Goal: Information Seeking & Learning: Check status

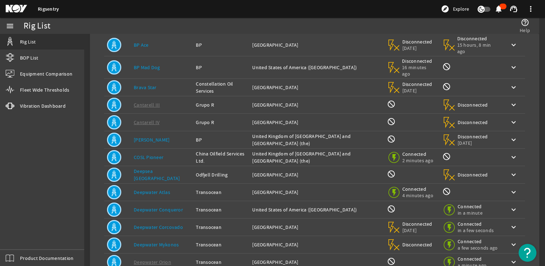
scroll to position [107, 0]
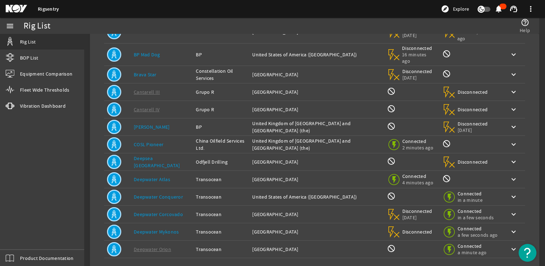
click at [165, 176] on link "Deepwater Atlas" at bounding box center [152, 179] width 36 height 6
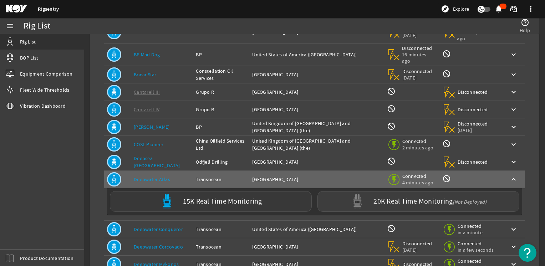
click at [195, 198] on label "15K Real Time Monitoring" at bounding box center [222, 201] width 79 height 7
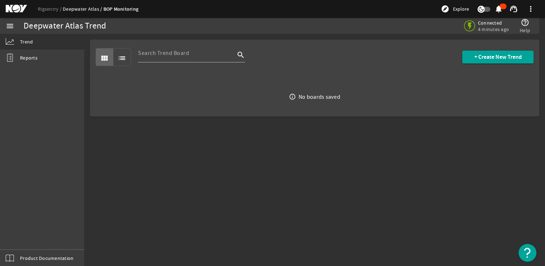
click at [86, 7] on link "Deepwater Atlas" at bounding box center [83, 9] width 41 height 6
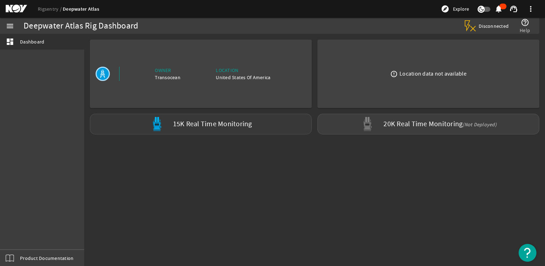
click at [226, 125] on label "15K Real Time Monitoring" at bounding box center [212, 124] width 79 height 7
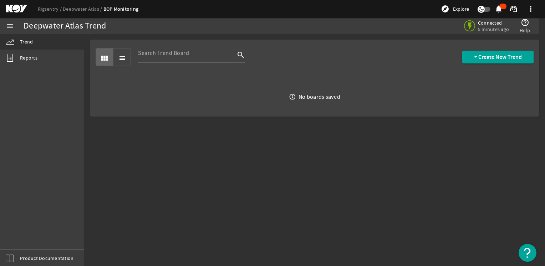
click at [134, 63] on div "view_module list search + Create New Trend" at bounding box center [315, 57] width 438 height 35
click at [128, 61] on span "list" at bounding box center [121, 56] width 17 height 17
click at [111, 61] on span "view_module" at bounding box center [104, 56] width 17 height 17
click at [29, 59] on span "Reports" at bounding box center [28, 57] width 17 height 7
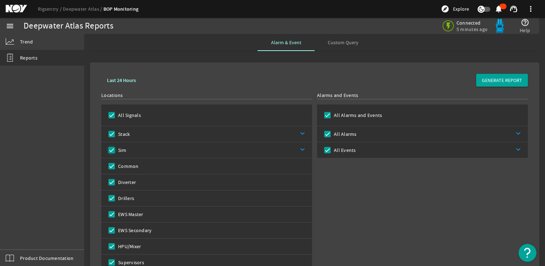
click at [114, 151] on input "Sim" at bounding box center [112, 150] width 10 height 10
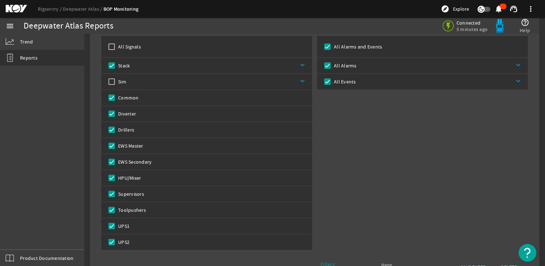
scroll to position [71, 0]
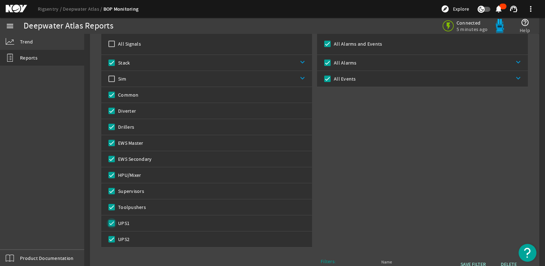
click at [111, 224] on input "UPS1" at bounding box center [112, 223] width 10 height 10
click at [108, 239] on input "UPS2" at bounding box center [112, 239] width 10 height 10
click at [112, 174] on input "HPU/Mixer" at bounding box center [112, 175] width 10 height 10
click at [301, 61] on link "keyboard_arrow_down" at bounding box center [221, 63] width 182 height 16
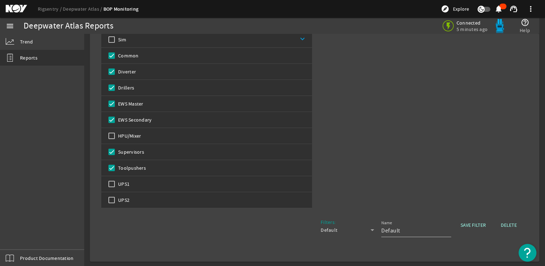
scroll to position [0, 0]
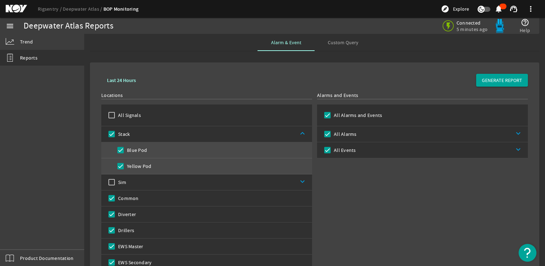
click at [123, 80] on b "Last 24 Hours" at bounding box center [121, 80] width 29 height 7
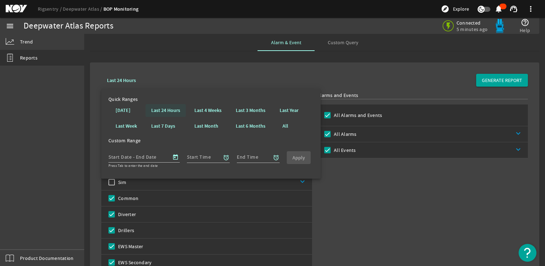
click at [165, 112] on b "Last 24 Hours" at bounding box center [165, 110] width 29 height 7
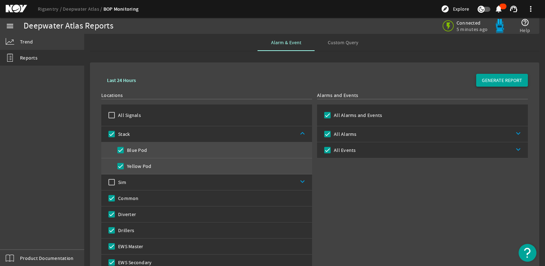
click at [505, 83] on span "GENERATE REPORT" at bounding box center [502, 80] width 40 height 7
click at [472, 146] on link "keyboard_arrow_down" at bounding box center [442, 150] width 172 height 16
click at [365, 133] on link "keyboard_arrow_down" at bounding box center [443, 134] width 172 height 16
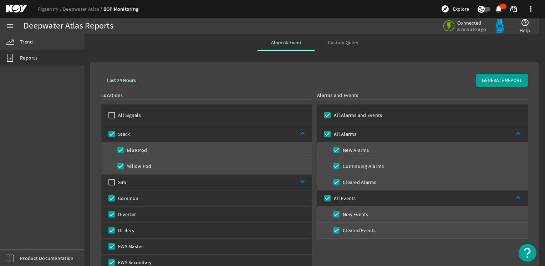
click at [127, 80] on b "Last 24 Hours" at bounding box center [121, 80] width 29 height 7
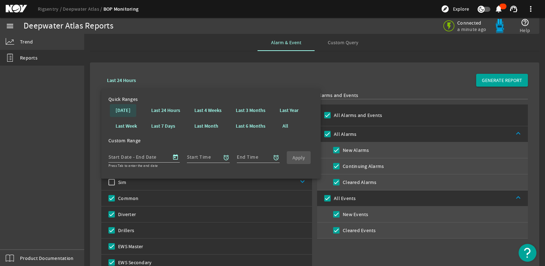
click at [133, 115] on span at bounding box center [123, 110] width 26 height 17
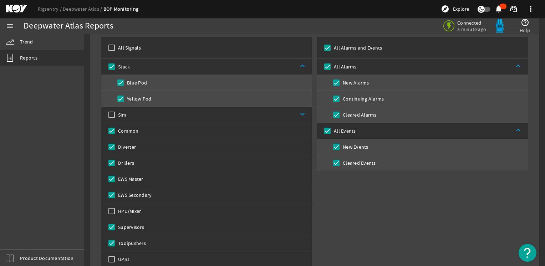
scroll to position [71, 0]
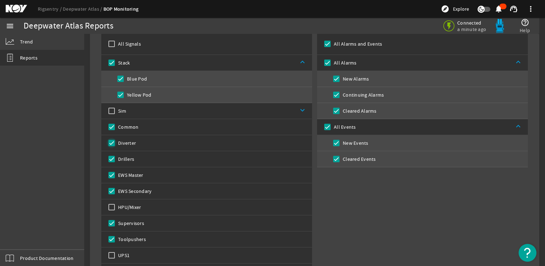
click at [113, 143] on input "Diverter" at bounding box center [112, 143] width 10 height 10
click at [111, 176] on input "EWS Master" at bounding box center [112, 175] width 10 height 10
click at [108, 192] on input "EWS Secondary" at bounding box center [112, 191] width 10 height 10
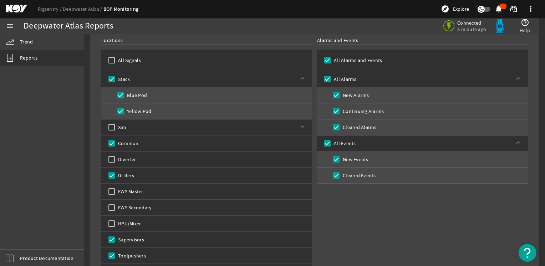
scroll to position [96, 0]
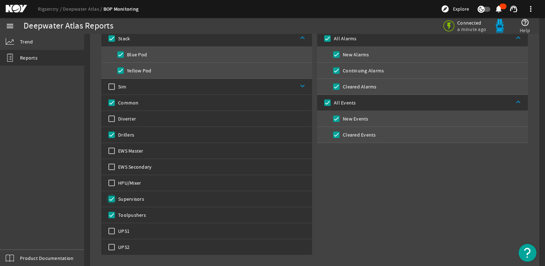
click at [113, 198] on input "Supervisors" at bounding box center [112, 199] width 10 height 10
click at [116, 198] on input "Supervisors" at bounding box center [112, 199] width 10 height 10
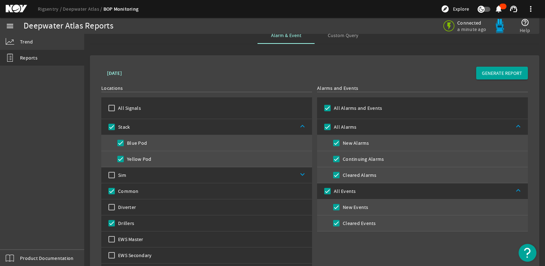
scroll to position [0, 0]
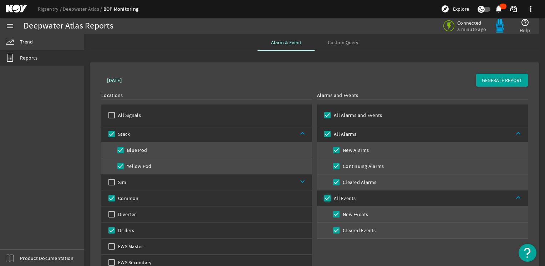
click at [325, 200] on input "All Events" at bounding box center [327, 198] width 10 height 10
click at [324, 200] on input "All Events" at bounding box center [327, 198] width 10 height 10
click at [335, 150] on input "New Alarms" at bounding box center [336, 150] width 10 height 10
click at [335, 165] on input "Continuing Alarms" at bounding box center [336, 166] width 10 height 10
click at [332, 184] on input "Cleared Alarms" at bounding box center [336, 182] width 10 height 10
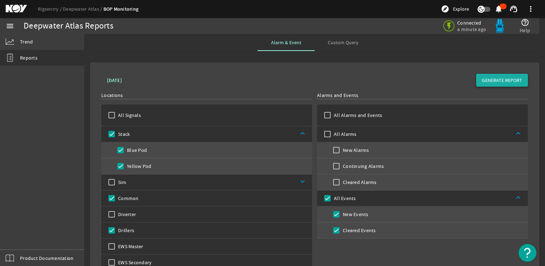
click at [502, 85] on span at bounding box center [502, 80] width 52 height 17
click at [24, 38] on span "Trend" at bounding box center [26, 41] width 13 height 7
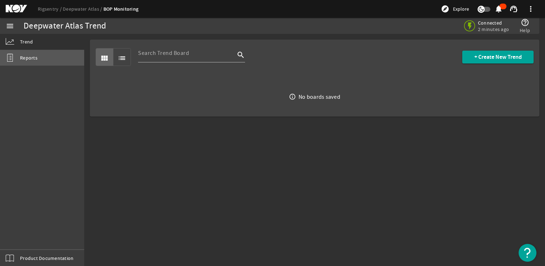
click at [45, 62] on link "Reports" at bounding box center [42, 58] width 84 height 16
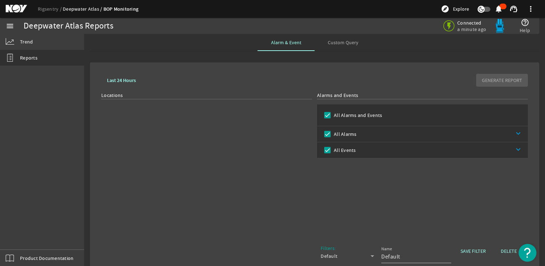
click at [76, 10] on link "Deepwater Atlas" at bounding box center [83, 9] width 41 height 6
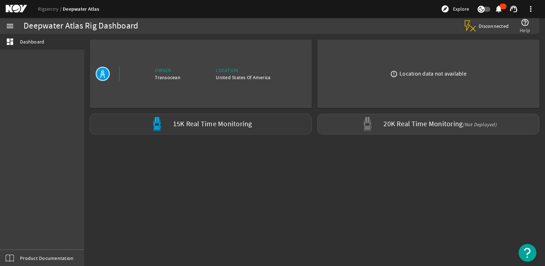
click at [205, 127] on label "15K Real Time Monitoring" at bounding box center [212, 124] width 79 height 7
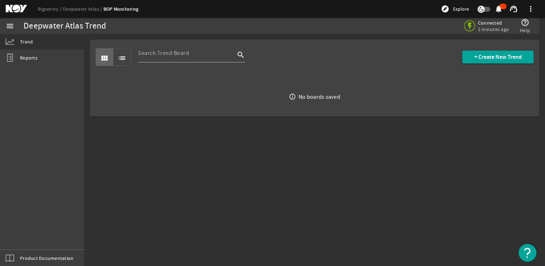
click at [249, 183] on mat-sidenav-content "Deepwater Atlas Trend Connected 2 minutes ago help_outline Help view_module lis…" at bounding box center [314, 150] width 461 height 232
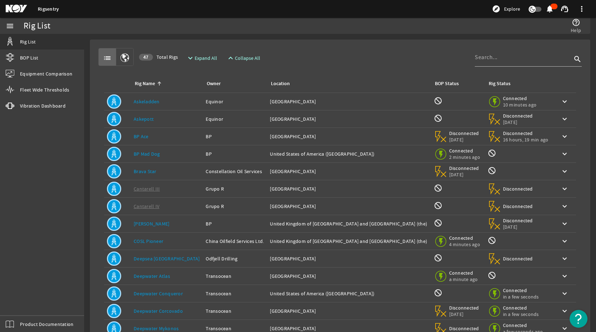
scroll to position [36, 0]
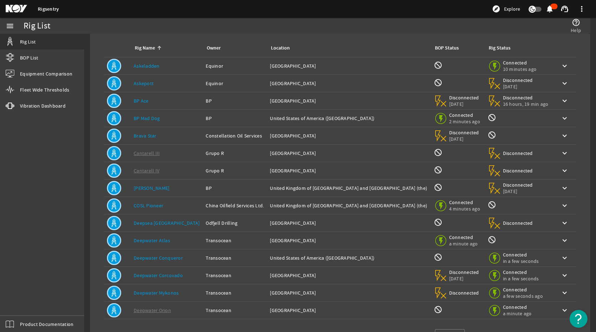
click at [160, 239] on link "Deepwater Atlas" at bounding box center [152, 240] width 36 height 6
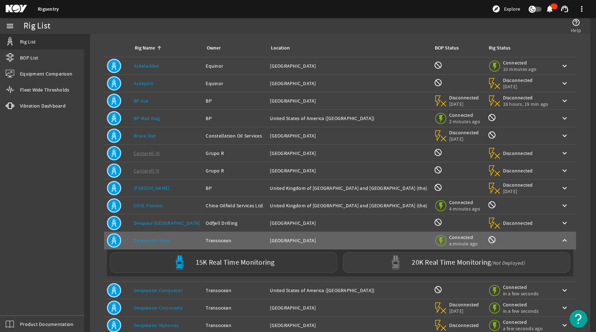
click at [247, 266] on label "15K Real Time Monitoring" at bounding box center [235, 262] width 79 height 7
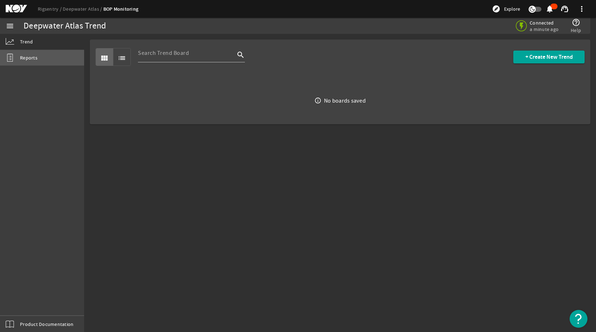
click at [47, 56] on link "Reports" at bounding box center [42, 58] width 84 height 16
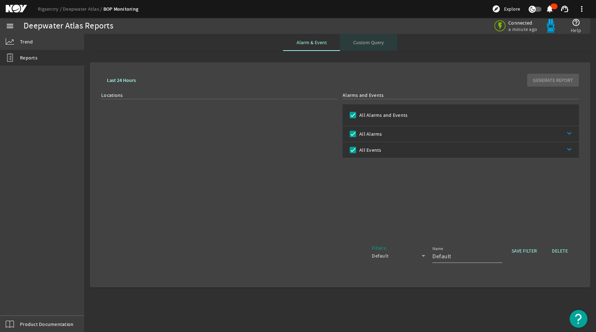
click at [372, 40] on span "Custom Query" at bounding box center [368, 42] width 31 height 5
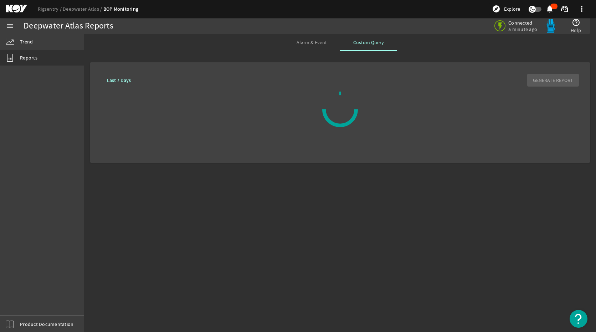
click at [322, 45] on span "Alarm & Event" at bounding box center [312, 42] width 30 height 5
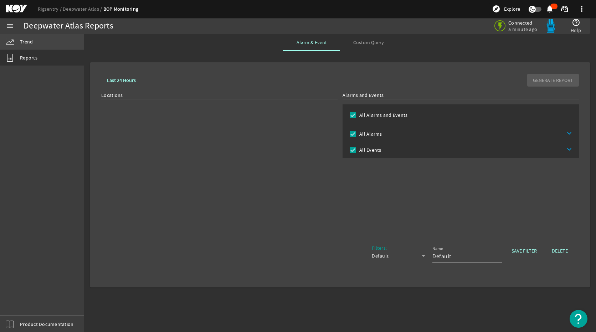
click at [38, 43] on link "Trend" at bounding box center [42, 42] width 84 height 16
click at [3, 25] on div "menu" at bounding box center [10, 26] width 20 height 16
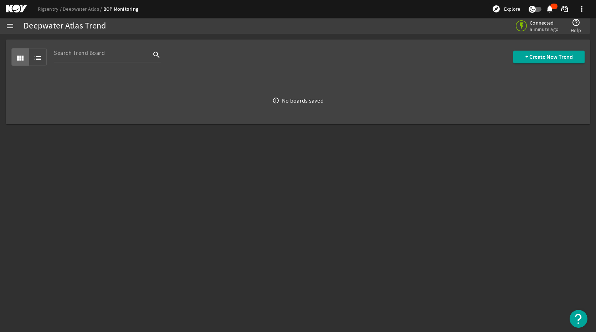
click at [14, 23] on mat-icon "menu" at bounding box center [10, 26] width 9 height 9
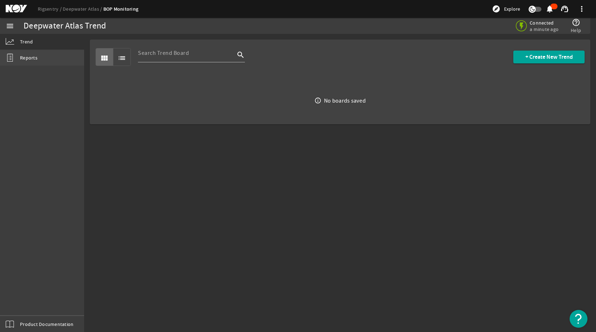
click at [24, 57] on span "Reports" at bounding box center [28, 57] width 17 height 7
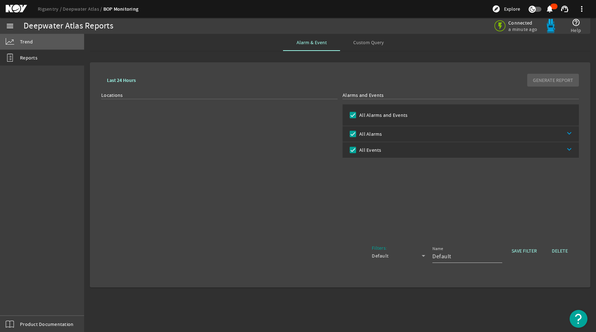
click at [31, 44] on span "Trend" at bounding box center [26, 41] width 13 height 7
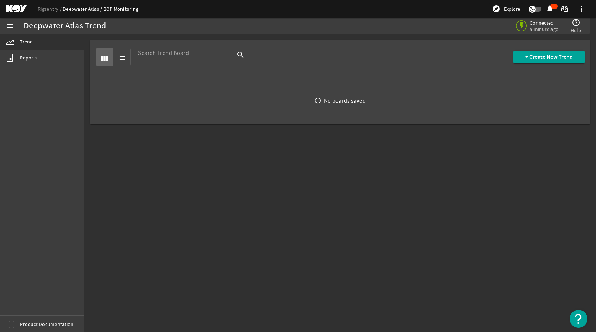
click at [89, 9] on link "Deepwater Atlas" at bounding box center [83, 9] width 41 height 6
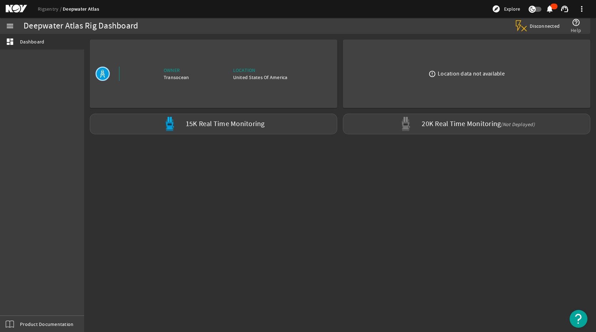
click at [540, 27] on span "Disconnected" at bounding box center [545, 26] width 30 height 6
click at [578, 25] on mat-icon "help_outline" at bounding box center [576, 22] width 9 height 9
click at [577, 26] on mat-icon "help_outline" at bounding box center [576, 22] width 9 height 9
